Goal: Transaction & Acquisition: Purchase product/service

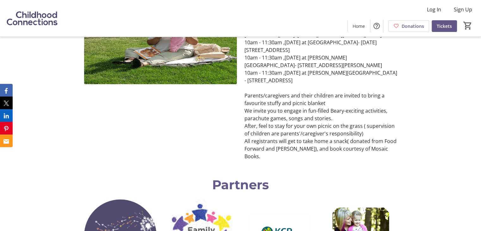
scroll to position [158, 0]
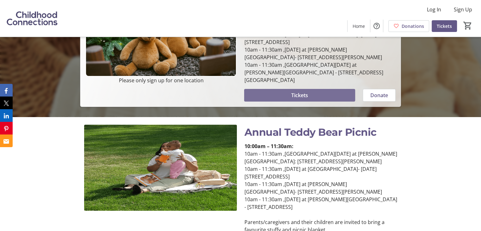
click at [320, 88] on span at bounding box center [299, 95] width 111 height 15
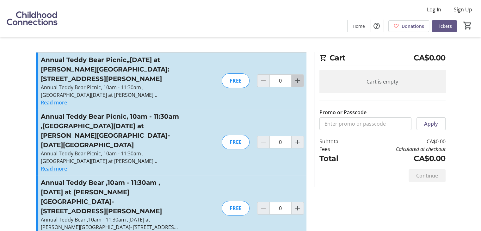
click at [299, 81] on mat-icon "Increment by one" at bounding box center [298, 81] width 8 height 8
type input "1"
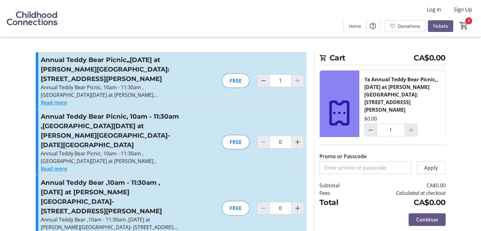
click at [62, 104] on button "Read more" at bounding box center [54, 103] width 26 height 8
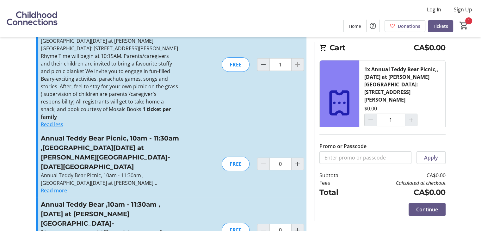
scroll to position [63, 0]
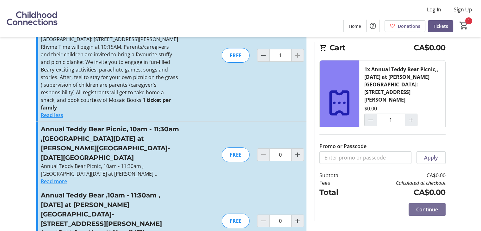
click at [429, 210] on span "Continue" at bounding box center [427, 210] width 22 height 8
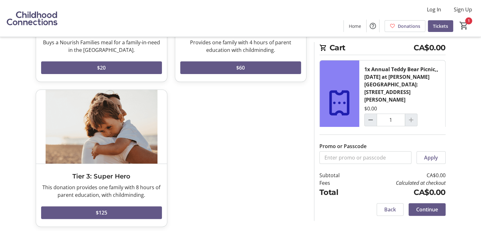
scroll to position [130, 0]
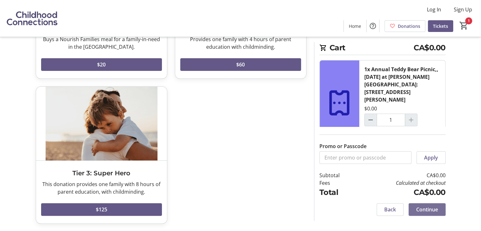
click at [431, 210] on span "Continue" at bounding box center [427, 210] width 22 height 8
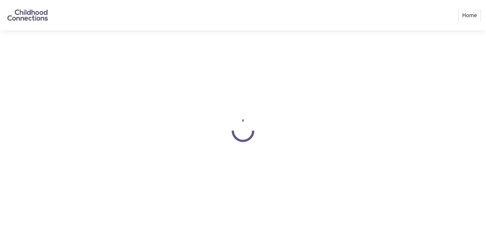
select select "CA"
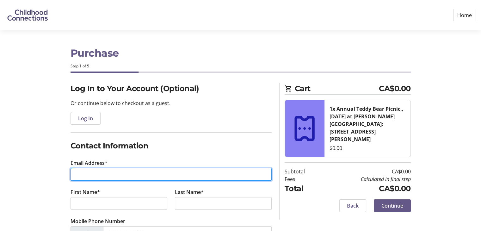
click at [111, 178] on input "Email Address*" at bounding box center [171, 174] width 201 height 13
type input "t"
type input "[EMAIL_ADDRESS][DOMAIN_NAME]"
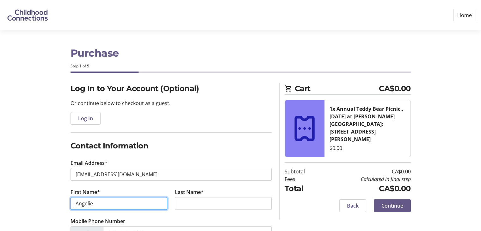
type input "Angelie"
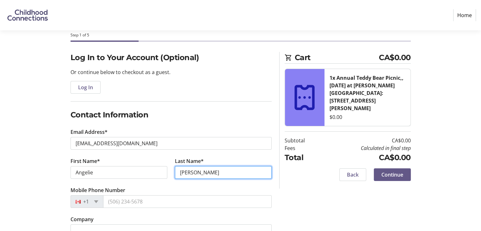
scroll to position [63, 0]
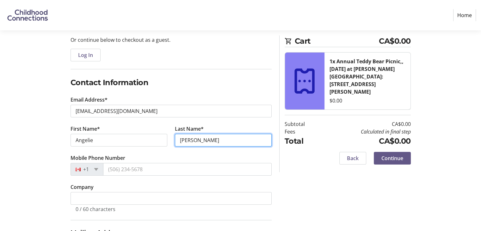
type input "[PERSON_NAME]"
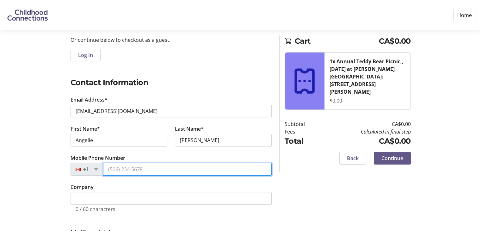
click at [143, 171] on input "Mobile Phone Number" at bounding box center [187, 169] width 169 height 13
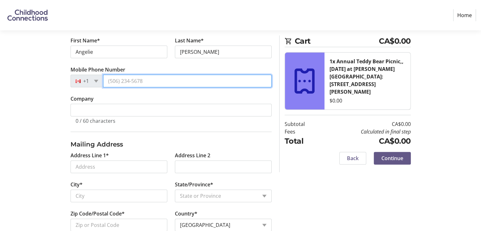
scroll to position [158, 0]
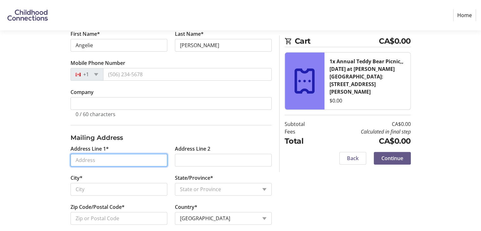
click at [142, 154] on input "Address Line 1*" at bounding box center [119, 160] width 97 height 13
type input "[STREET_ADDRESS]"
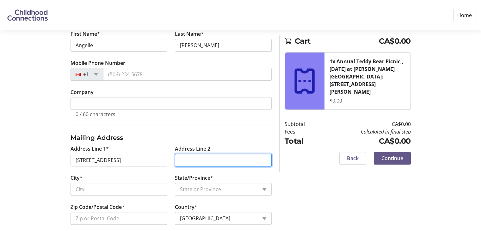
type input "204"
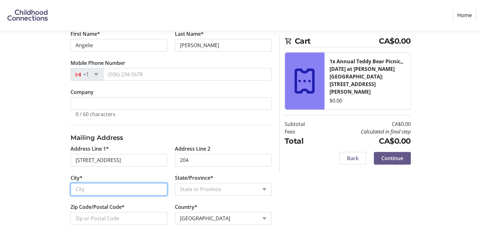
type input "KELOWNA"
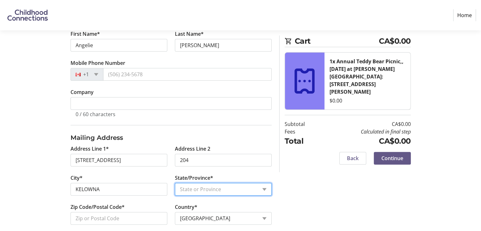
select select "BC"
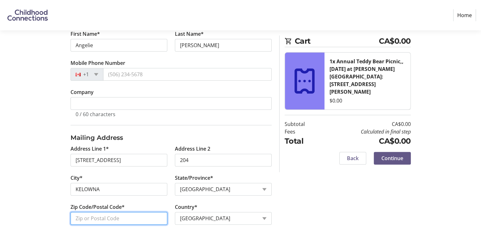
type input "V1X 7H4"
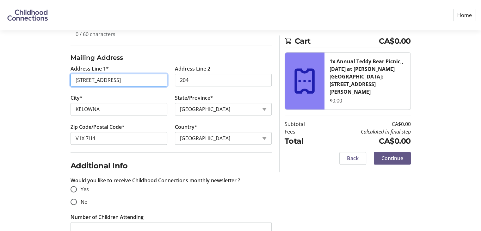
scroll to position [253, 0]
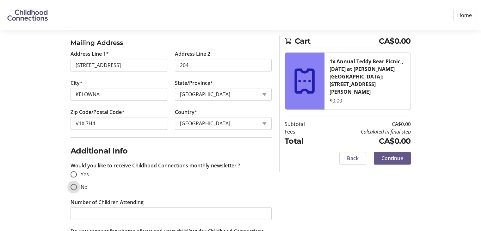
click at [72, 186] on input "No" at bounding box center [74, 187] width 6 height 6
radio input "true"
click at [77, 171] on div at bounding box center [73, 174] width 15 height 15
radio input "true"
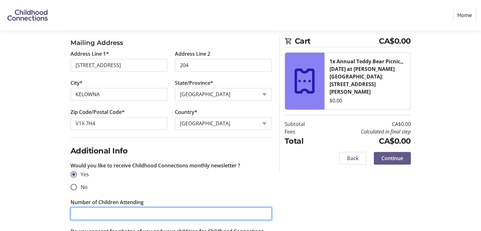
click at [94, 218] on input "Number of Children Attending" at bounding box center [171, 213] width 201 height 13
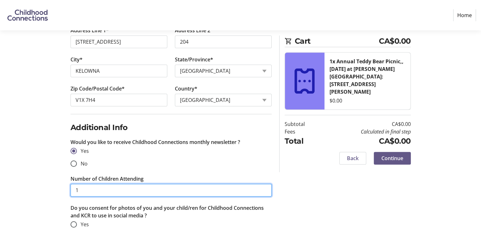
scroll to position [300, 0]
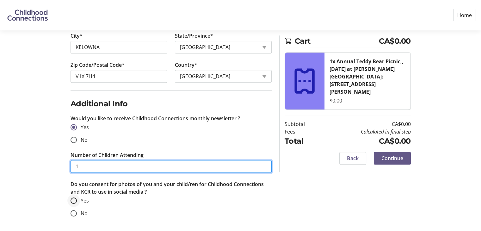
type input "1"
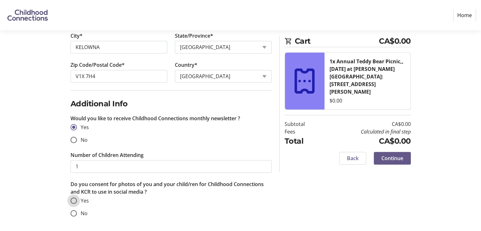
click at [74, 198] on input "Yes" at bounding box center [74, 200] width 6 height 6
radio input "true"
click at [389, 154] on span "Continue" at bounding box center [393, 158] width 22 height 8
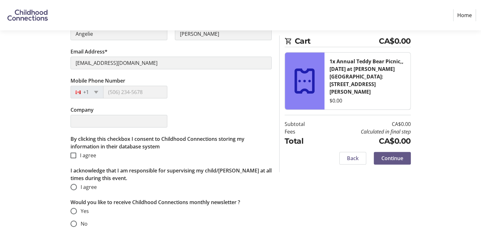
scroll to position [170, 0]
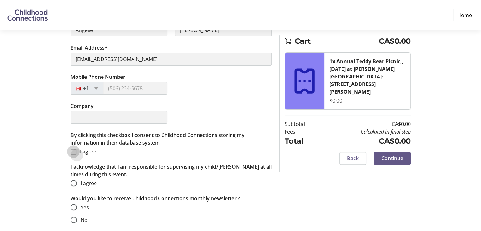
click at [71, 151] on input "I agree" at bounding box center [74, 152] width 6 height 6
checkbox input "true"
click at [73, 182] on input "I agree" at bounding box center [74, 183] width 6 height 6
radio input "true"
click at [74, 206] on input "Yes" at bounding box center [74, 207] width 6 height 6
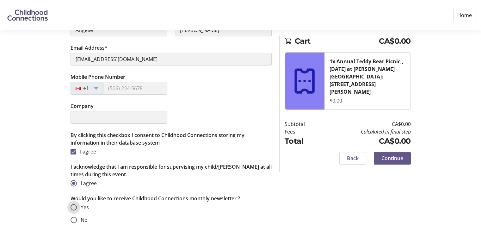
radio input "true"
click at [398, 154] on span "Continue" at bounding box center [393, 158] width 22 height 8
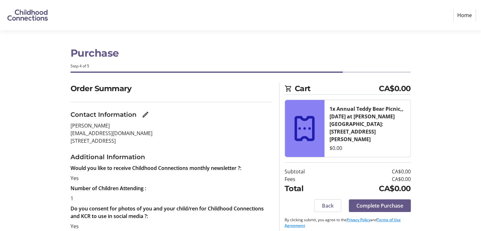
scroll to position [22, 0]
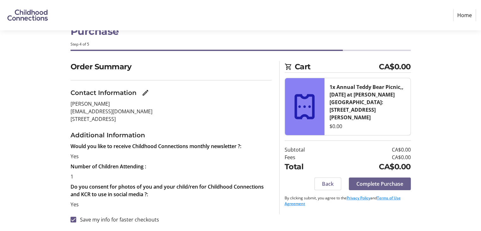
click at [377, 180] on span "Complete Purchase" at bounding box center [380, 184] width 47 height 8
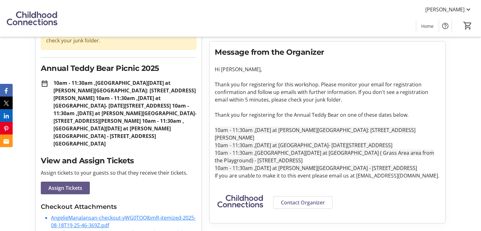
scroll to position [80, 0]
